Goal: Register for event/course

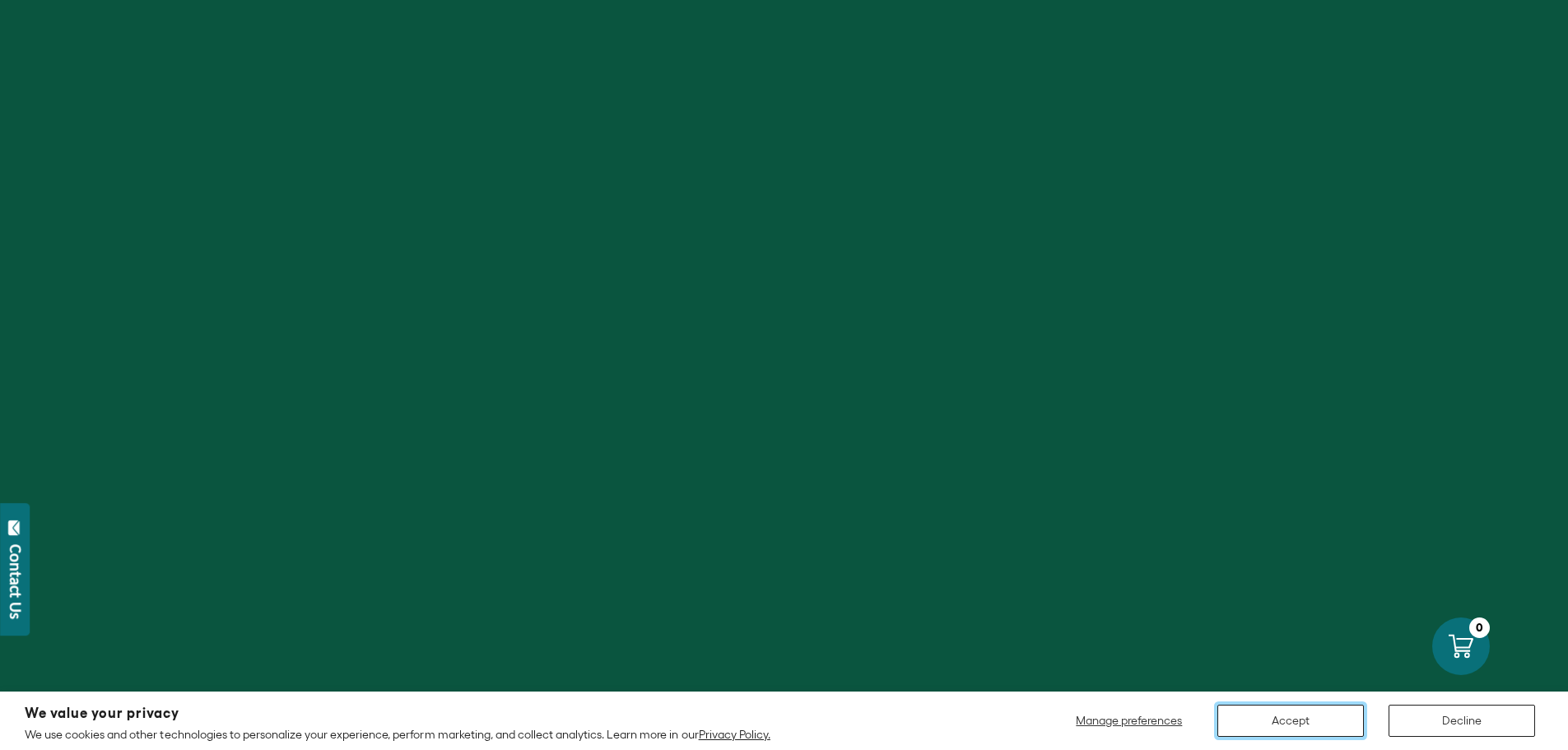
click at [1249, 730] on button "Accept" at bounding box center [1290, 720] width 147 height 32
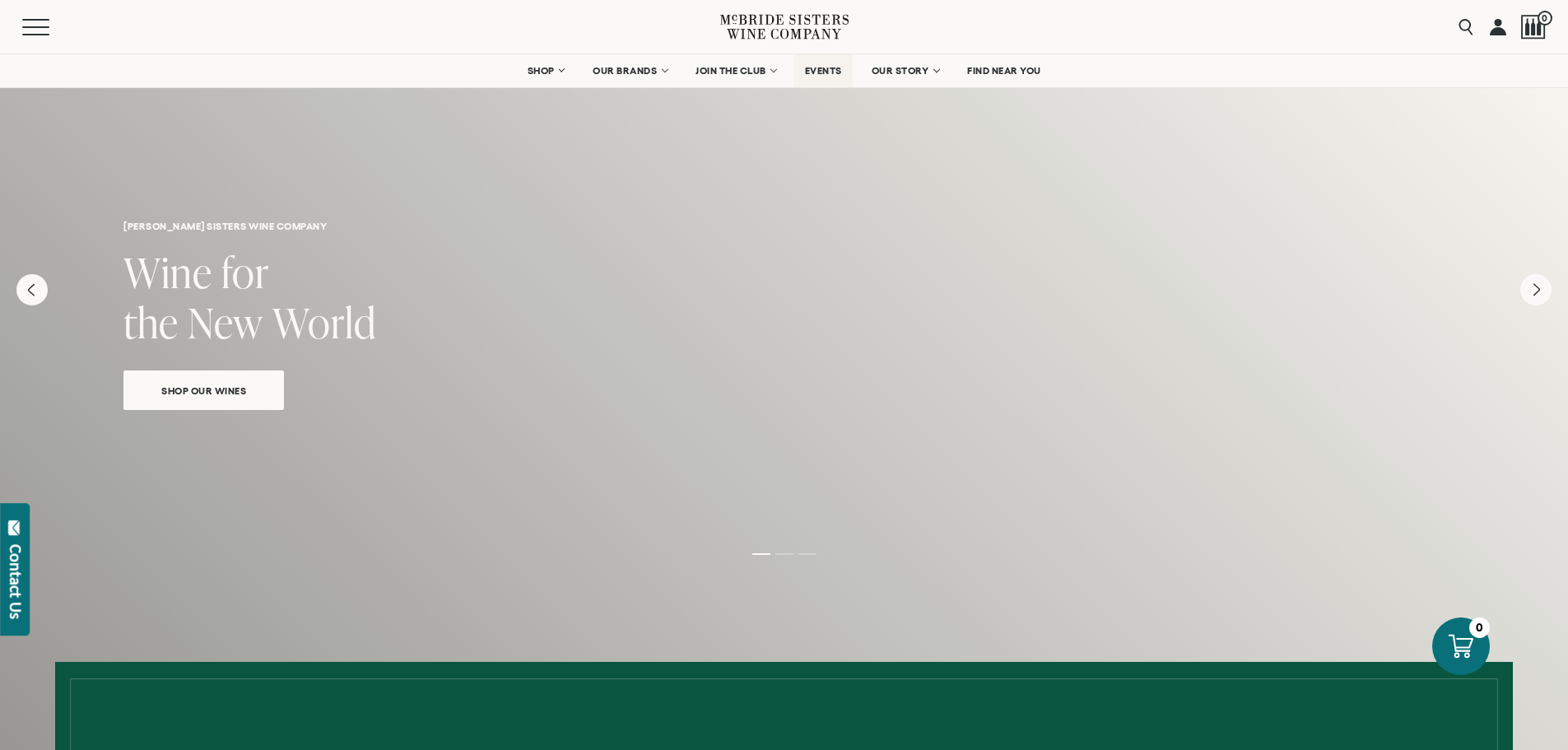
click at [838, 74] on span "EVENTS" at bounding box center [823, 70] width 37 height 11
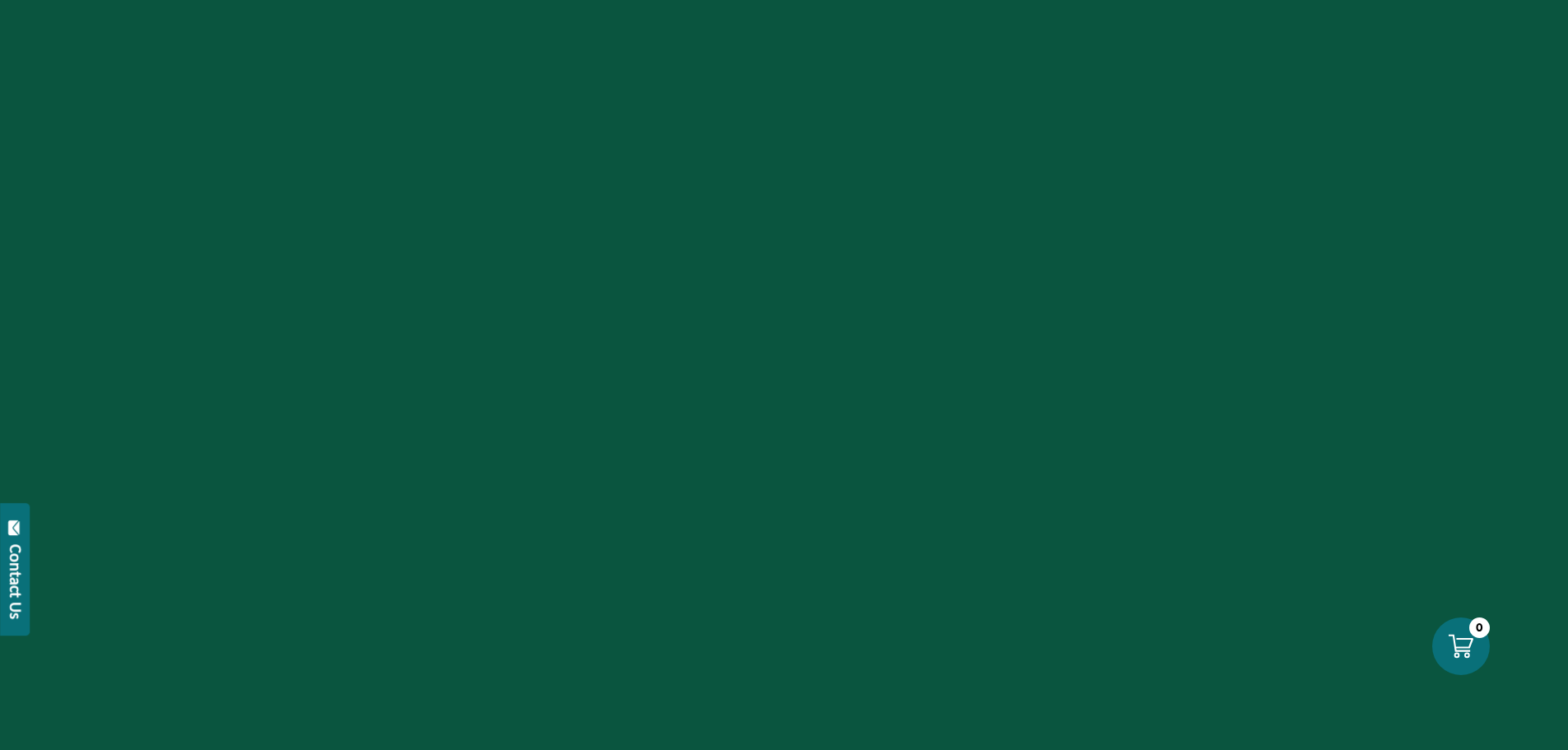
scroll to position [494, 0]
